Goal: Task Accomplishment & Management: Use online tool/utility

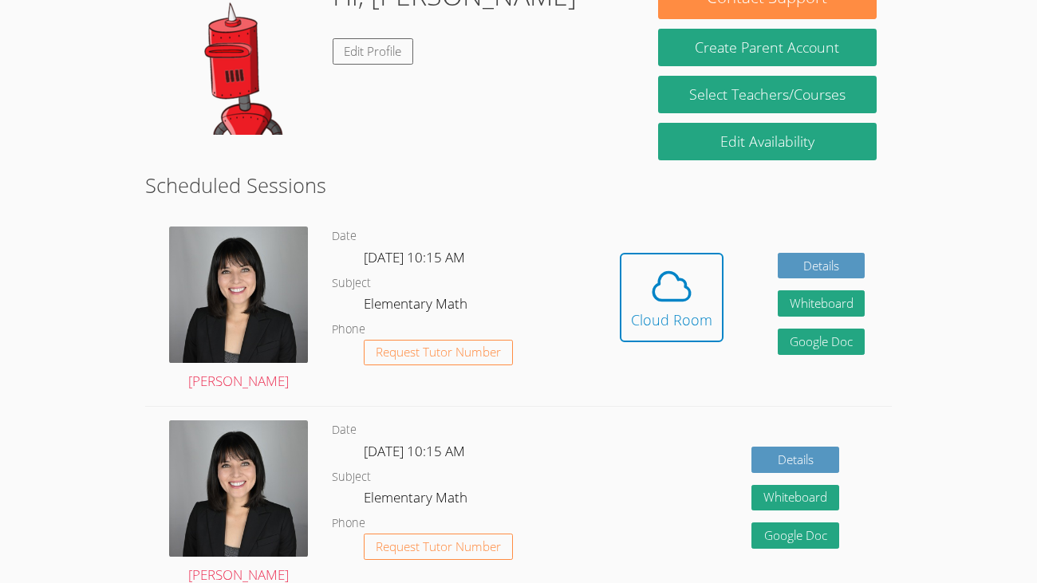
scroll to position [289, 0]
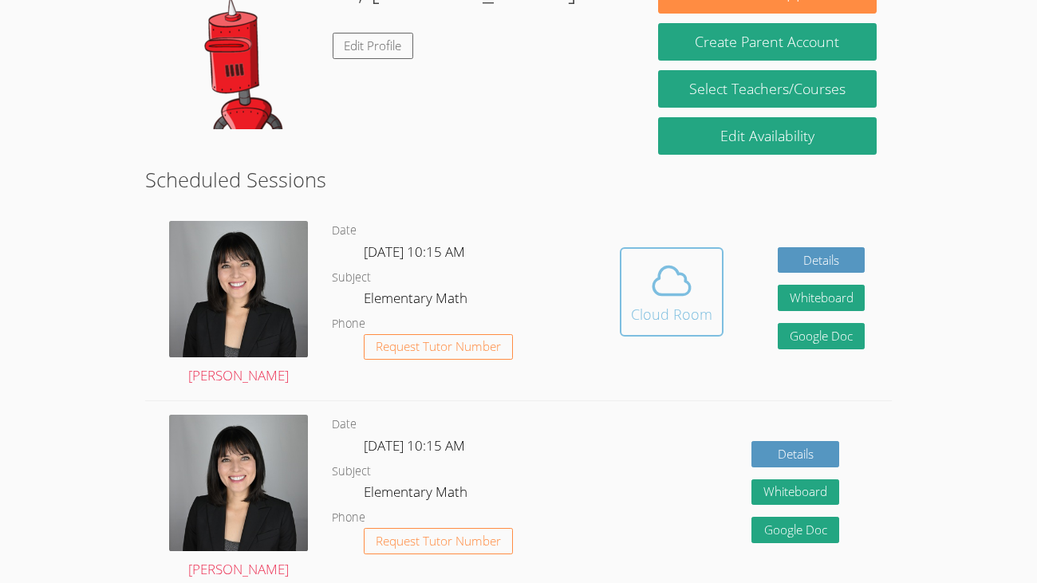
click at [668, 289] on icon at bounding box center [671, 280] width 45 height 45
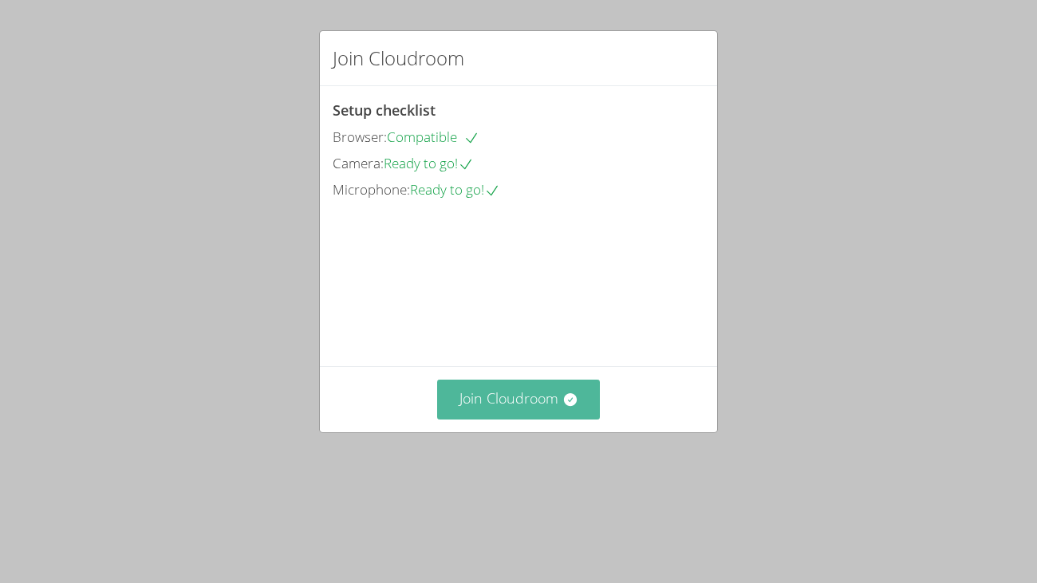
click at [537, 419] on button "Join Cloudroom" at bounding box center [518, 399] width 163 height 39
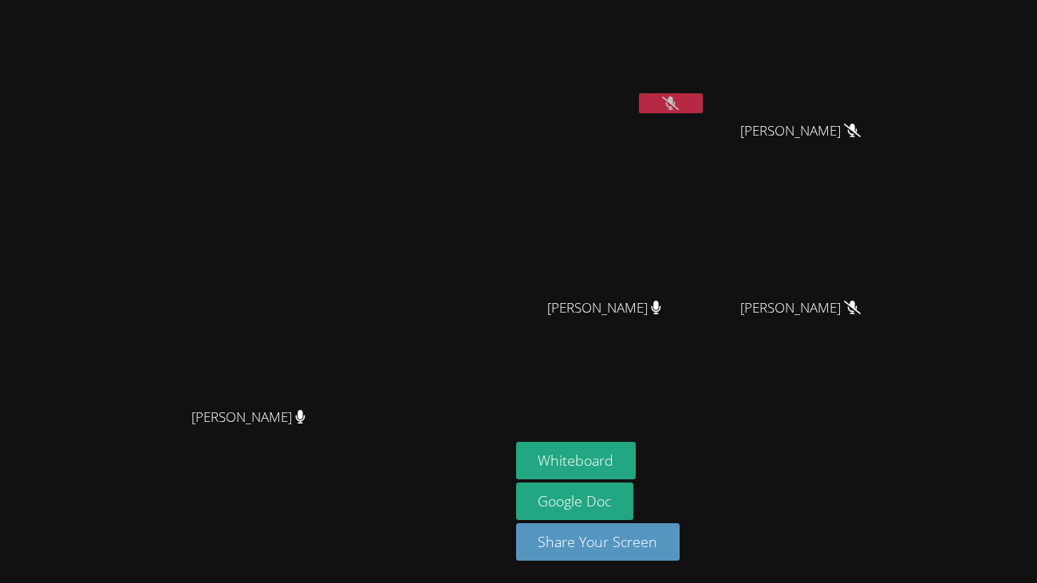
click at [680, 104] on button at bounding box center [671, 103] width 64 height 20
click at [608, 455] on button "Whiteboard" at bounding box center [576, 460] width 120 height 37
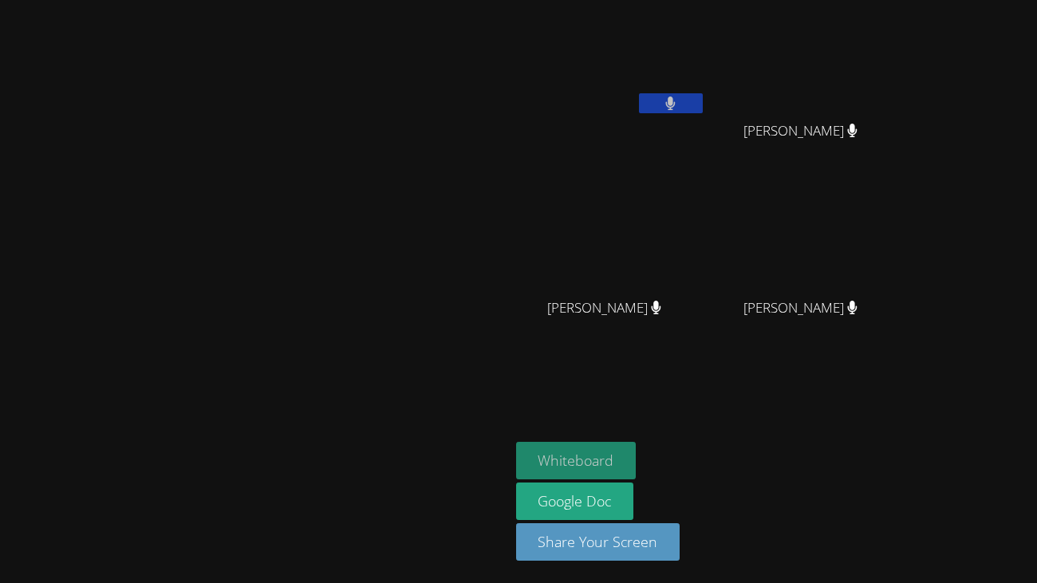
click at [636, 463] on button "Whiteboard" at bounding box center [576, 460] width 120 height 37
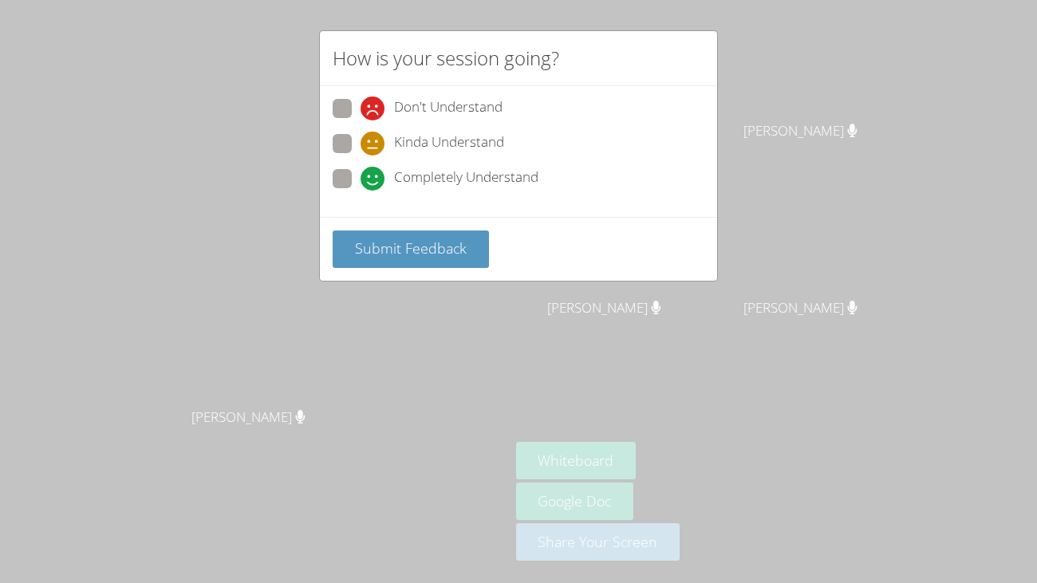
click at [360, 191] on span at bounding box center [360, 191] width 0 height 0
click at [360, 176] on input "Completely Understand" at bounding box center [367, 176] width 14 height 14
radio input "true"
click at [443, 259] on button "Submit Feedback" at bounding box center [411, 248] width 156 height 37
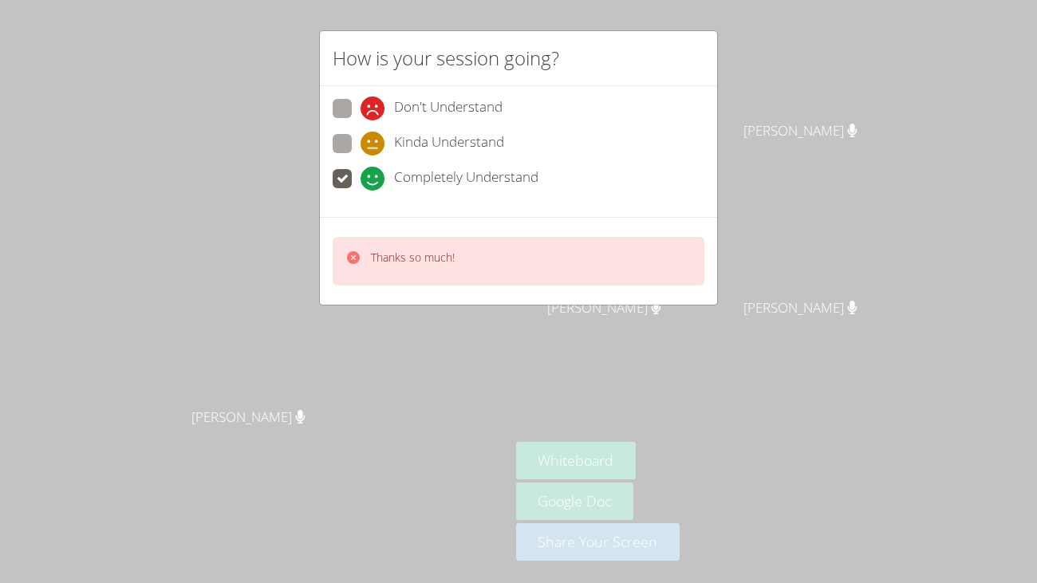
click at [653, 337] on div "How is your session going? Don't Understand Kinda Understand Completely Underst…" at bounding box center [518, 291] width 1037 height 583
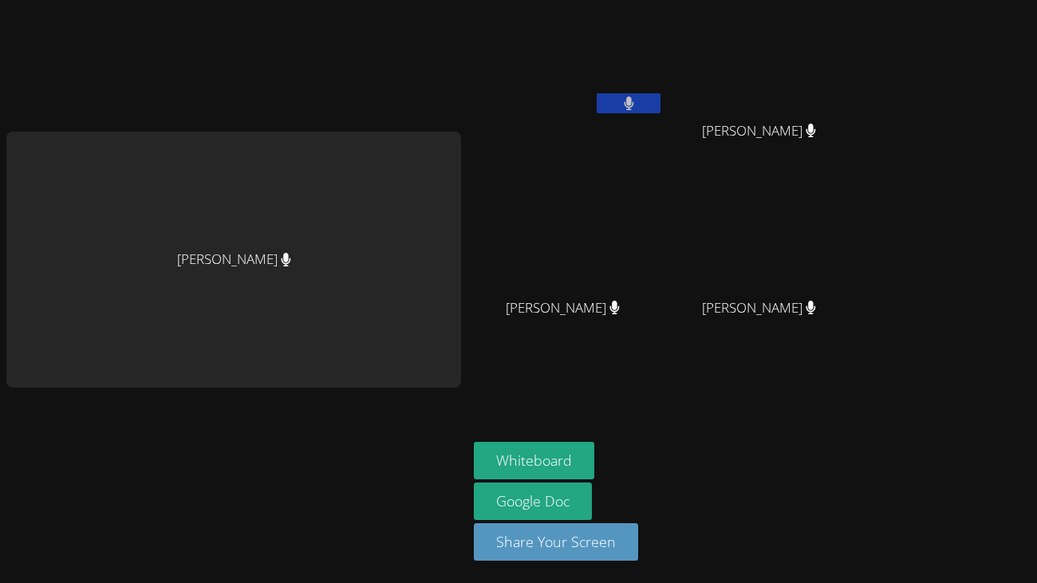
click at [634, 107] on button at bounding box center [628, 103] width 64 height 20
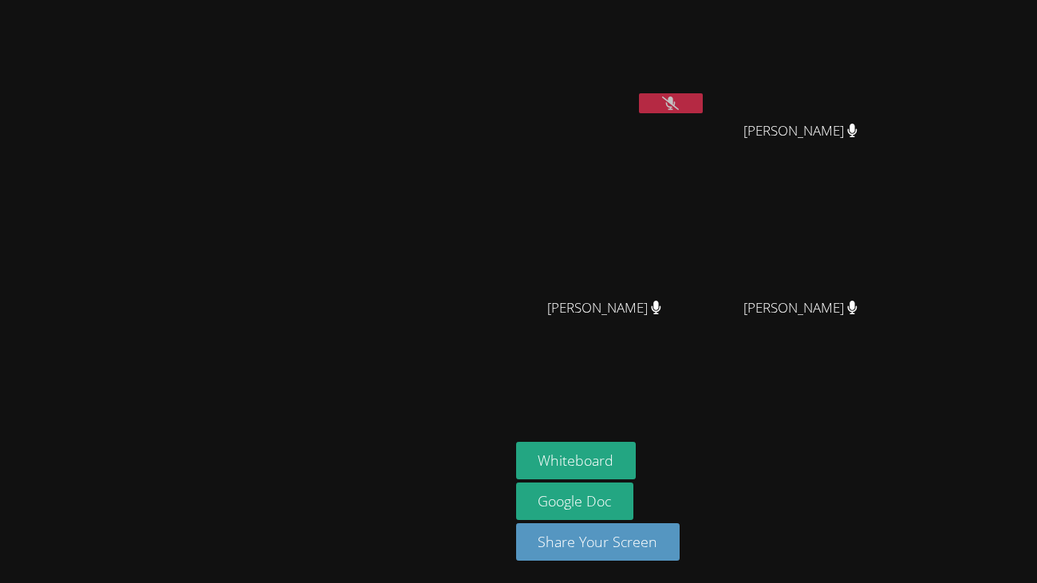
click at [679, 101] on icon at bounding box center [670, 103] width 17 height 14
click at [703, 101] on button at bounding box center [671, 103] width 64 height 20
click at [679, 101] on icon at bounding box center [670, 103] width 17 height 14
